Goal: Information Seeking & Learning: Find specific fact

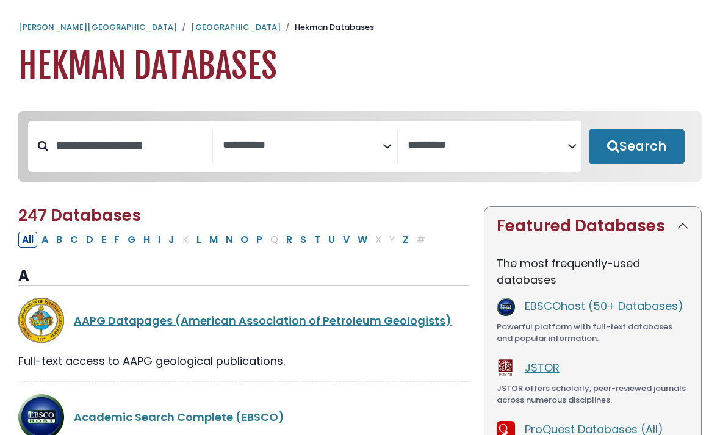
select select "Database Subject Filter"
select select "Database Vendors Filter"
click at [95, 148] on input "Search database by title or keyword" at bounding box center [130, 145] width 164 height 20
type input "**********"
click at [636, 147] on button "Search" at bounding box center [637, 146] width 96 height 35
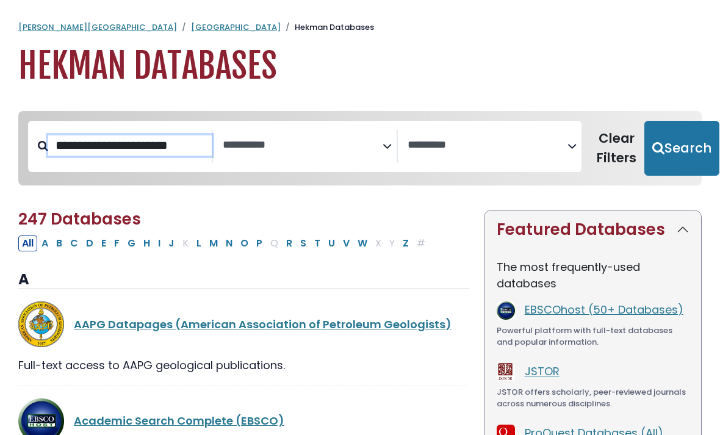
select select "Database Subject Filter"
select select "Database Vendors Filter"
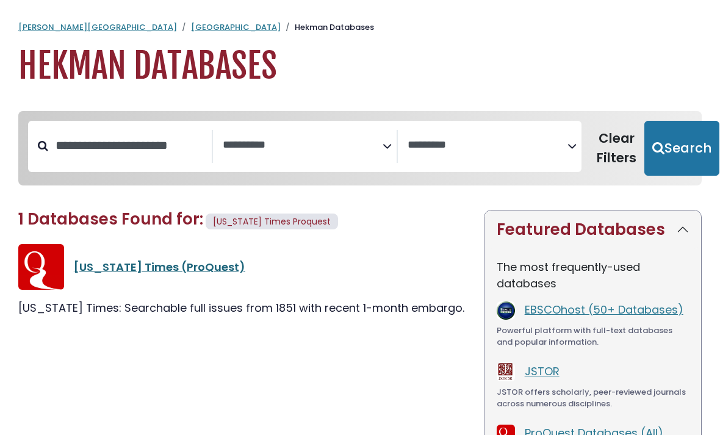
click at [125, 270] on link "[US_STATE] Times (ProQuest)" at bounding box center [159, 266] width 171 height 15
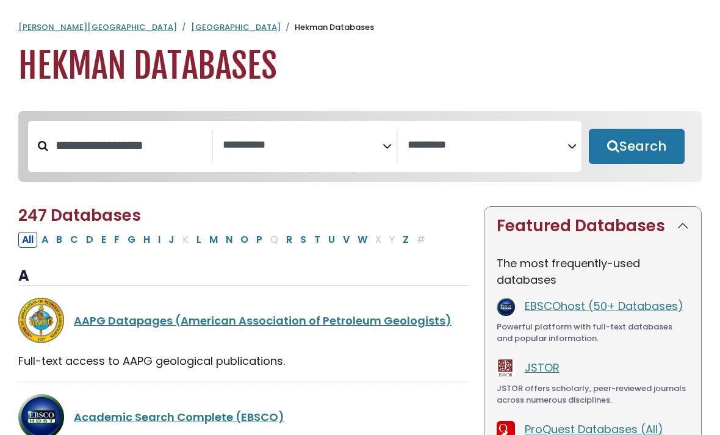
select select "Database Subject Filter"
select select "Database Vendors Filter"
click at [180, 156] on input "Search database by title or keyword" at bounding box center [130, 145] width 164 height 20
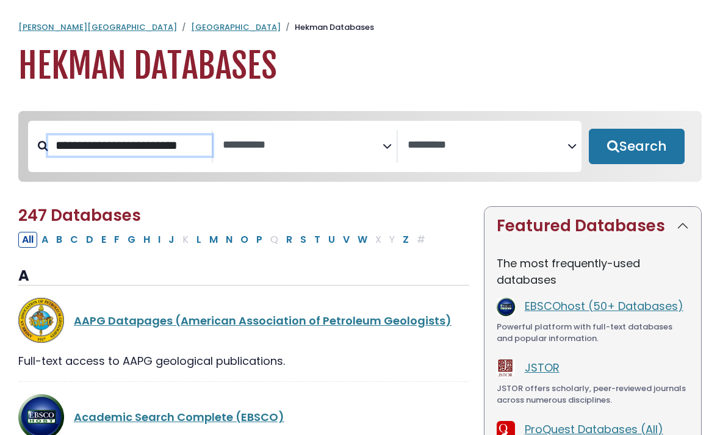
type input "**********"
click at [636, 147] on button "Search" at bounding box center [637, 146] width 96 height 35
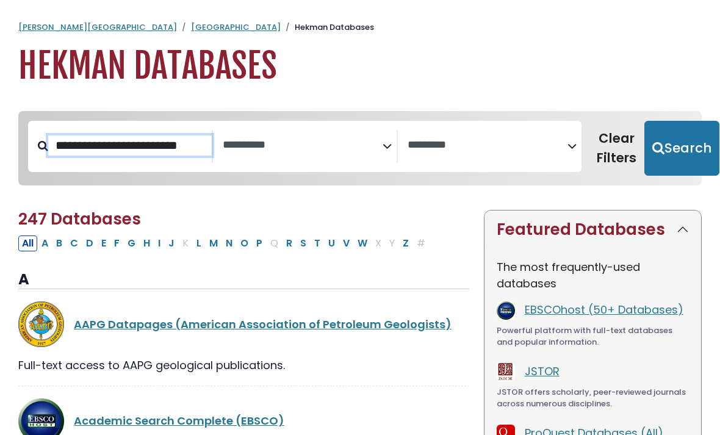
select select "Database Subject Filter"
select select "Database Vendors Filter"
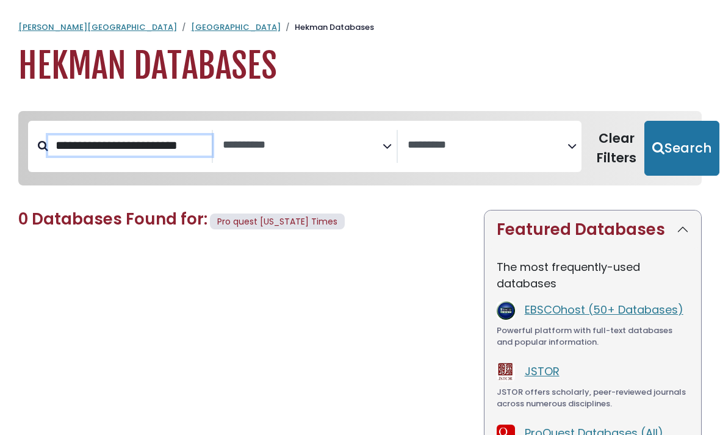
click at [674, 147] on button "Search" at bounding box center [681, 148] width 75 height 55
select select "Database Subject Filter"
select select "Database Vendors Filter"
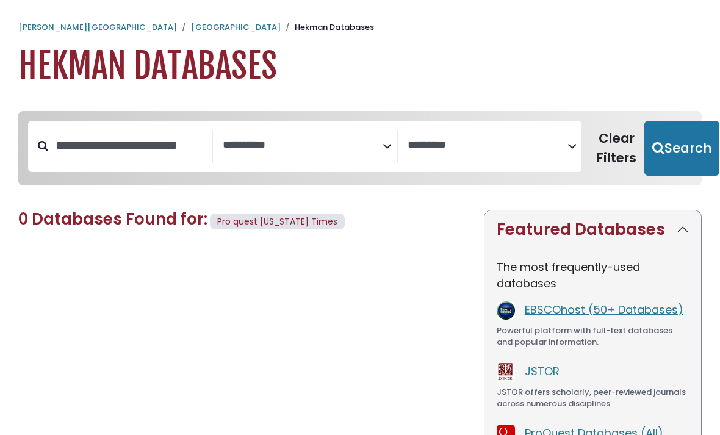
click at [254, 220] on span "Pro quest [US_STATE] Times" at bounding box center [277, 221] width 120 height 12
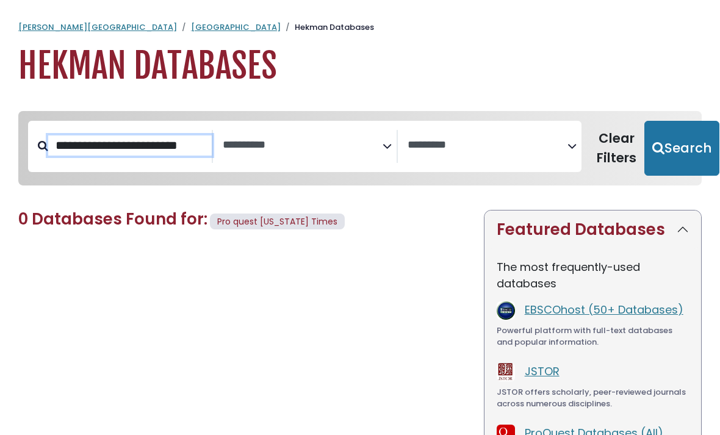
click at [113, 143] on input "**********" at bounding box center [130, 145] width 164 height 20
type input "**********"
click at [674, 147] on button "Search" at bounding box center [681, 148] width 75 height 55
select select "Database Subject Filter"
select select "Database Vendors Filter"
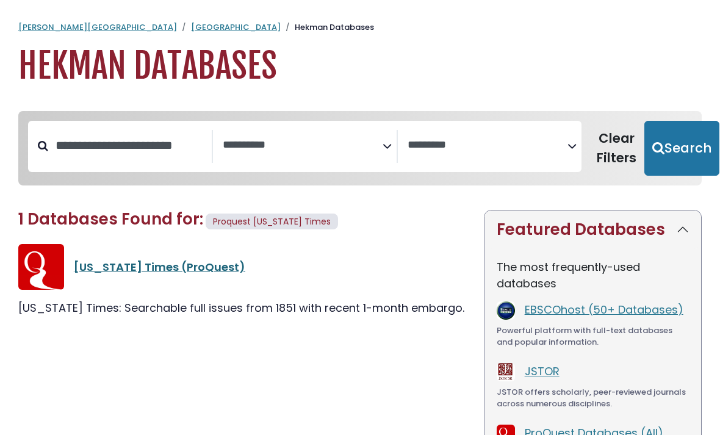
click at [142, 270] on link "[US_STATE] Times (ProQuest)" at bounding box center [159, 266] width 171 height 15
